Goal: Transaction & Acquisition: Subscribe to service/newsletter

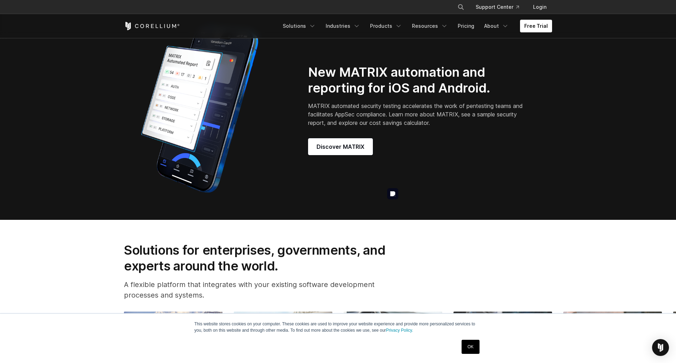
scroll to position [599, 0]
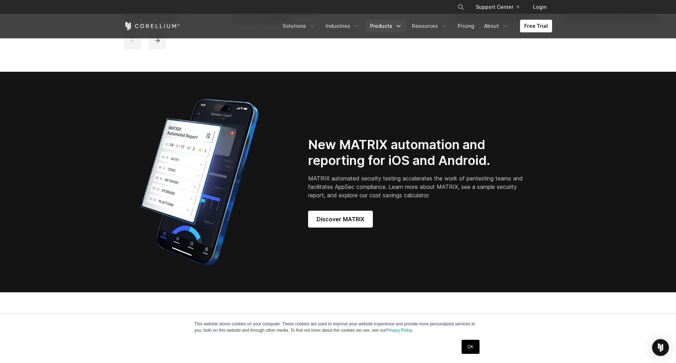
click at [366, 30] on link "Products" at bounding box center [386, 26] width 40 height 13
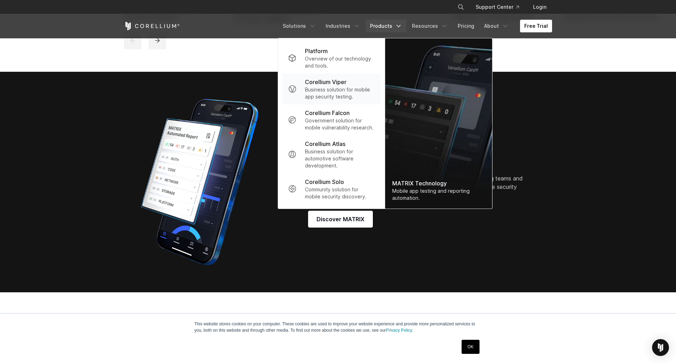
click at [305, 90] on p "Business solution for mobile app security testing." at bounding box center [340, 93] width 70 height 14
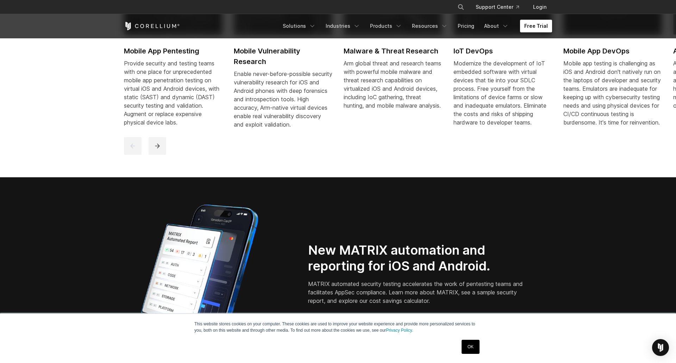
click at [531, 30] on link "Free Trial" at bounding box center [536, 26] width 32 height 13
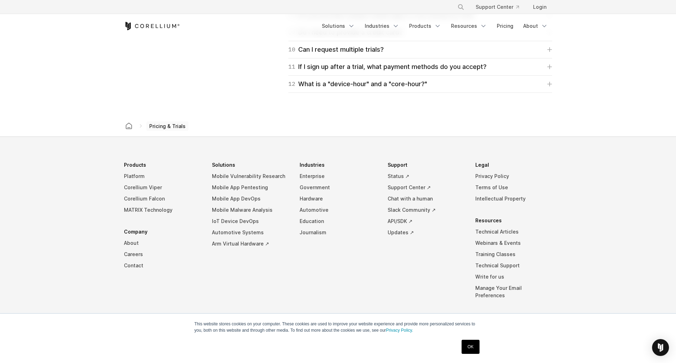
scroll to position [1219, 0]
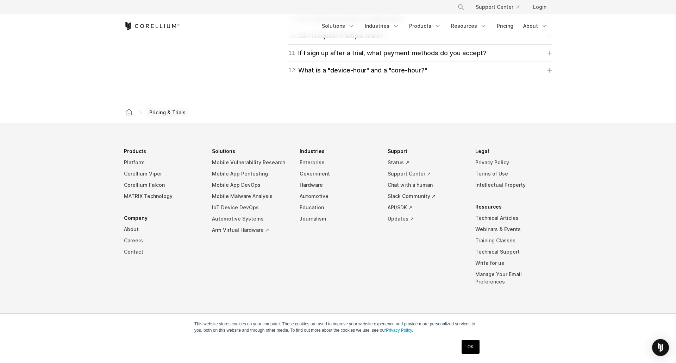
click at [462, 340] on link "OK" at bounding box center [471, 347] width 18 height 14
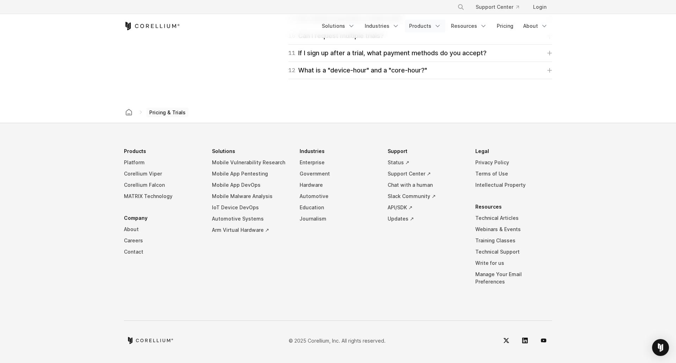
click at [418, 29] on link "Products" at bounding box center [425, 26] width 40 height 13
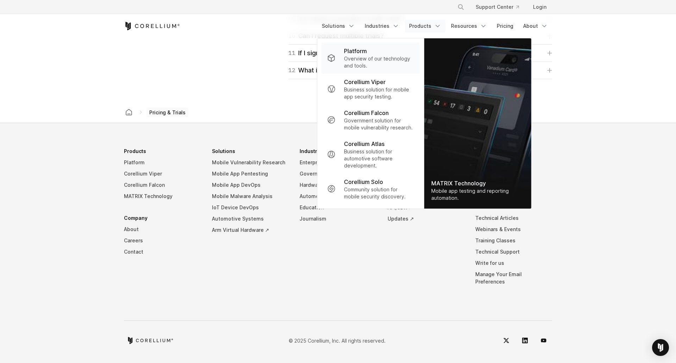
click at [369, 61] on p "Overview of our technology and tools." at bounding box center [379, 62] width 70 height 14
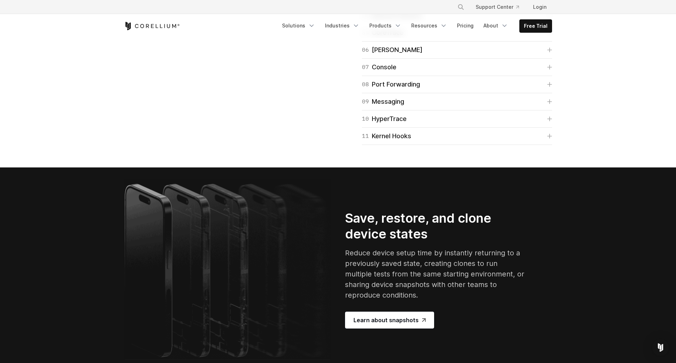
scroll to position [1197, 0]
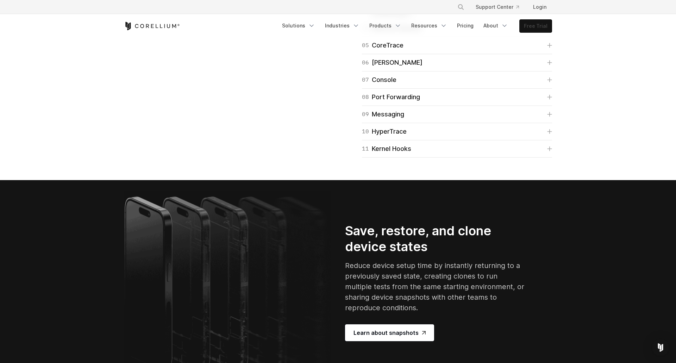
click at [543, 20] on link "Free Trial" at bounding box center [536, 26] width 32 height 13
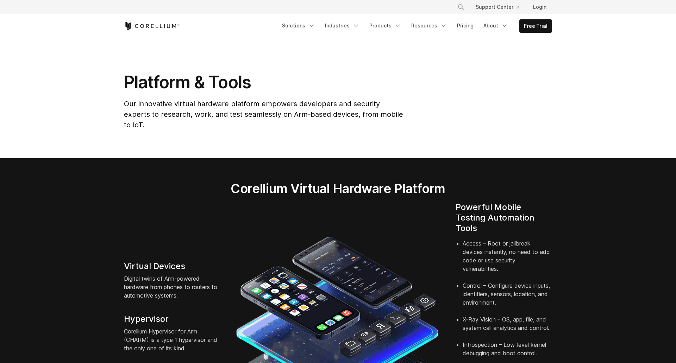
scroll to position [1197, 0]
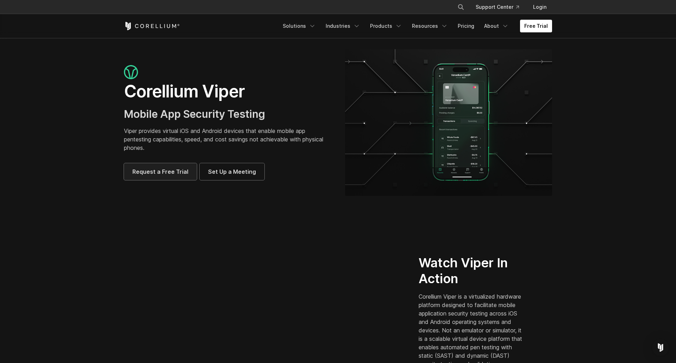
click at [124, 166] on link "Request a Free Trial" at bounding box center [160, 171] width 73 height 17
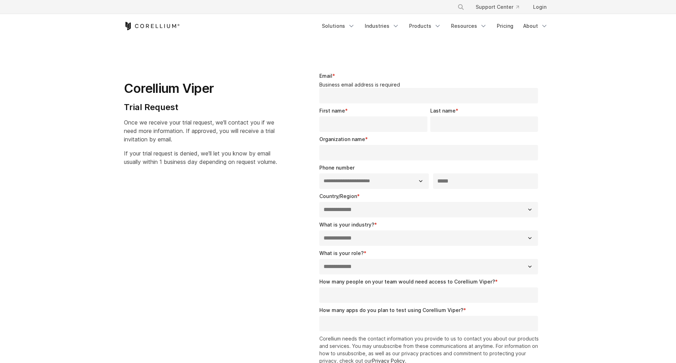
select select "**"
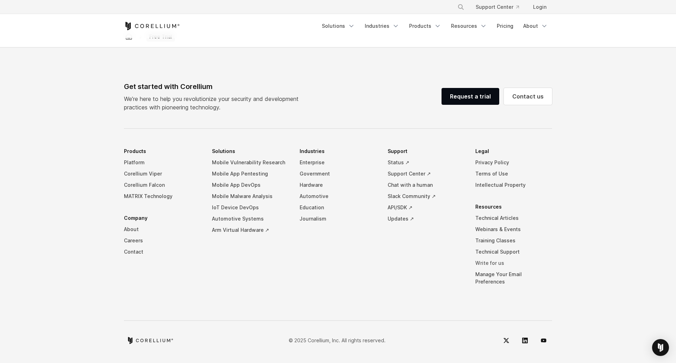
scroll to position [471, 0]
